Goal: Find specific page/section: Find specific page/section

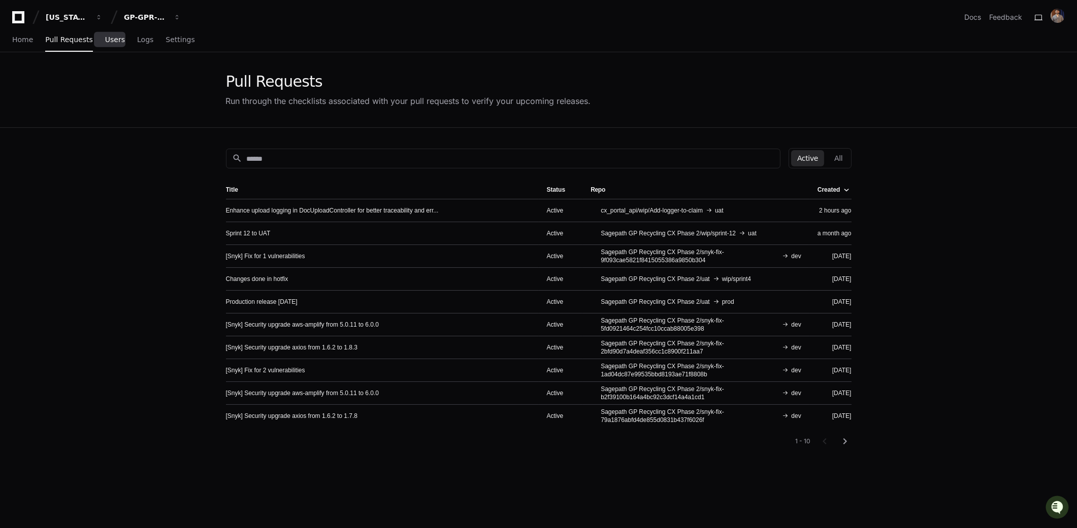
click at [117, 39] on span "Users" at bounding box center [115, 40] width 20 height 6
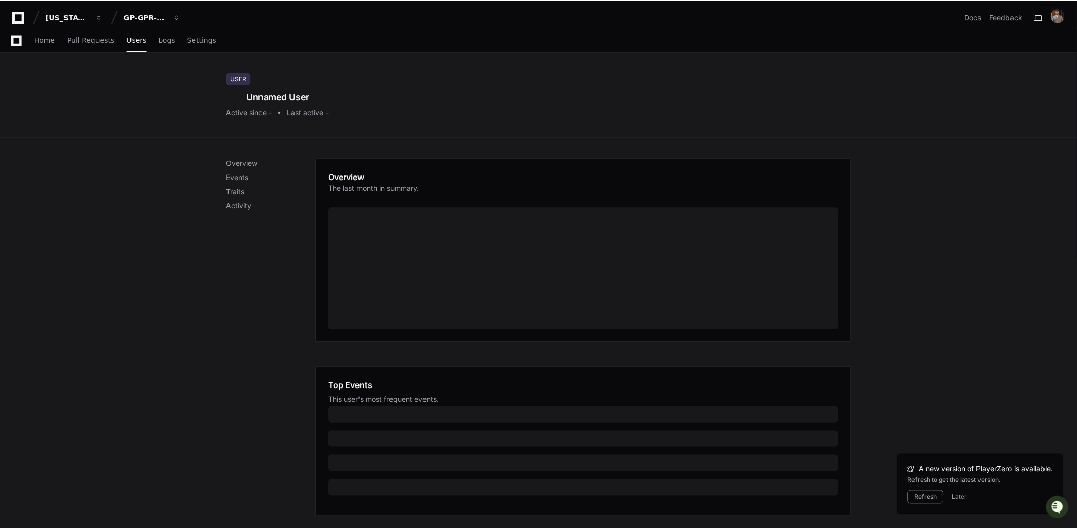
scroll to position [213, 0]
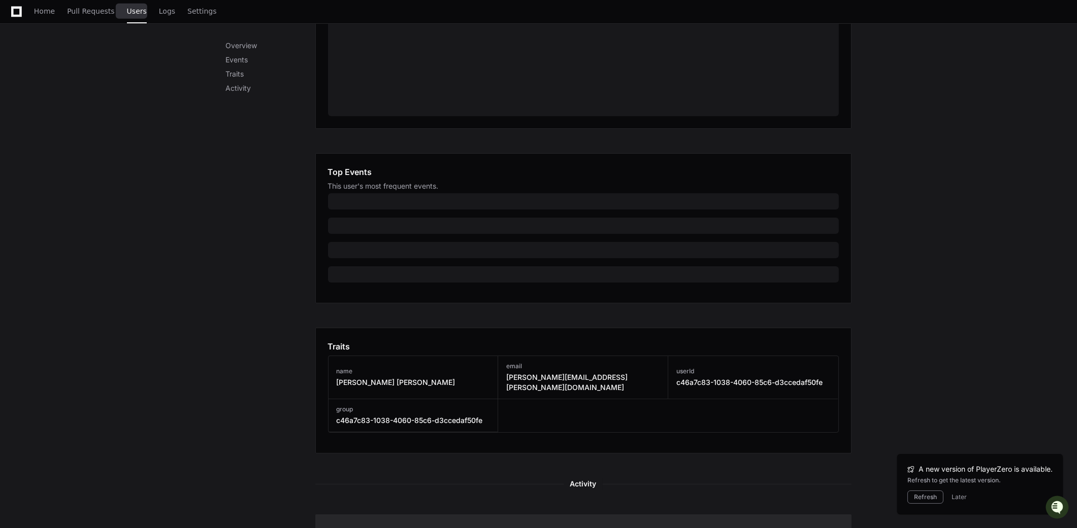
click at [127, 12] on span "Users" at bounding box center [137, 11] width 20 height 6
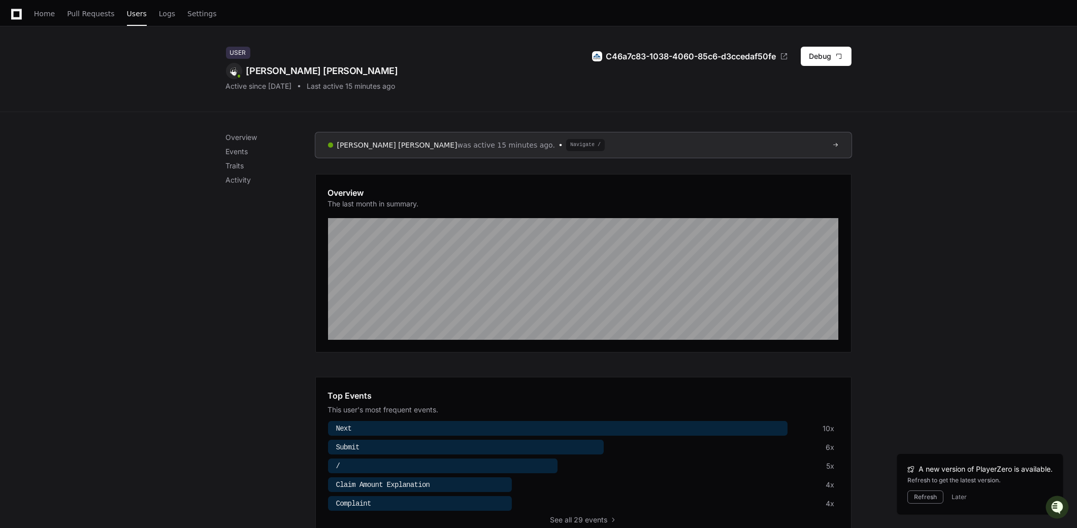
scroll to position [0, 0]
